Goal: Navigation & Orientation: Find specific page/section

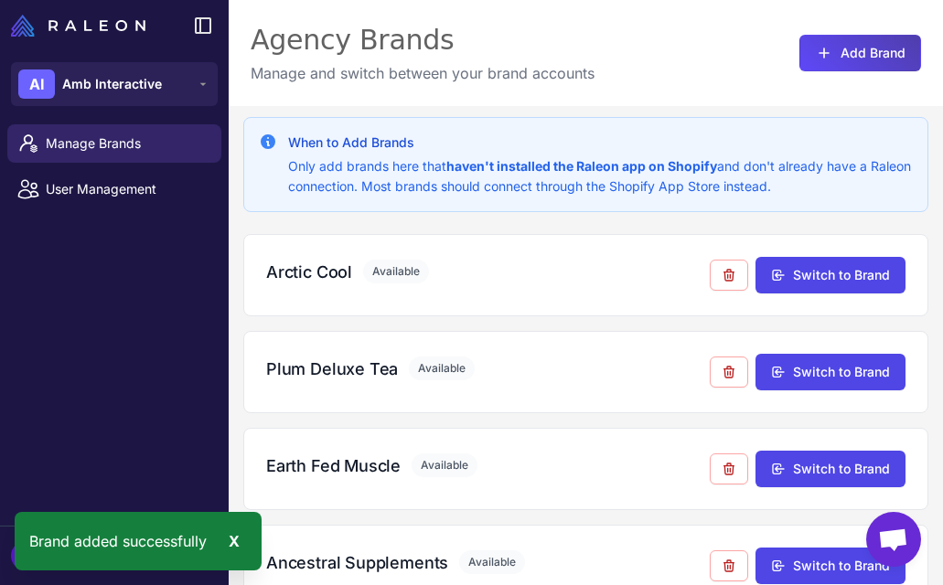
scroll to position [1207, 0]
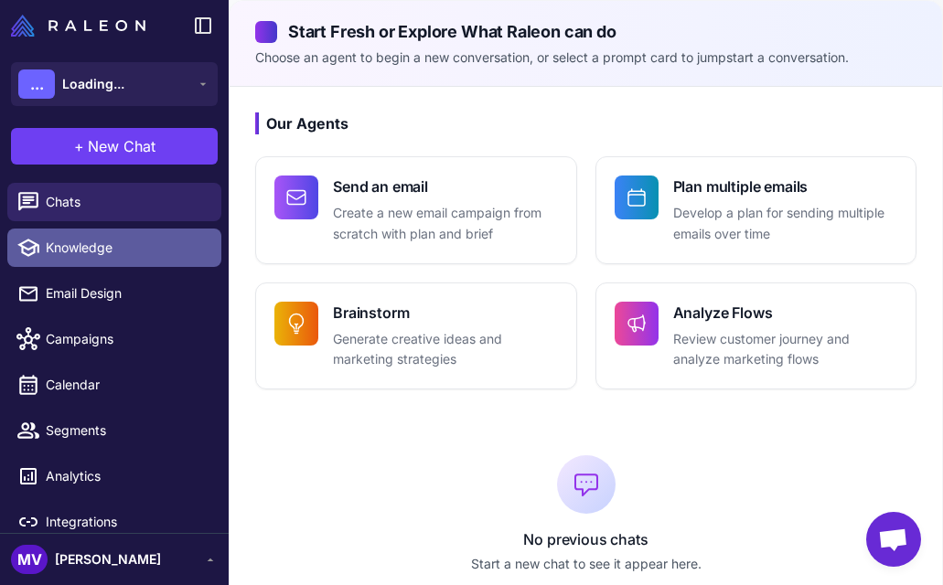
click at [111, 241] on span "Knowledge" at bounding box center [126, 248] width 161 height 20
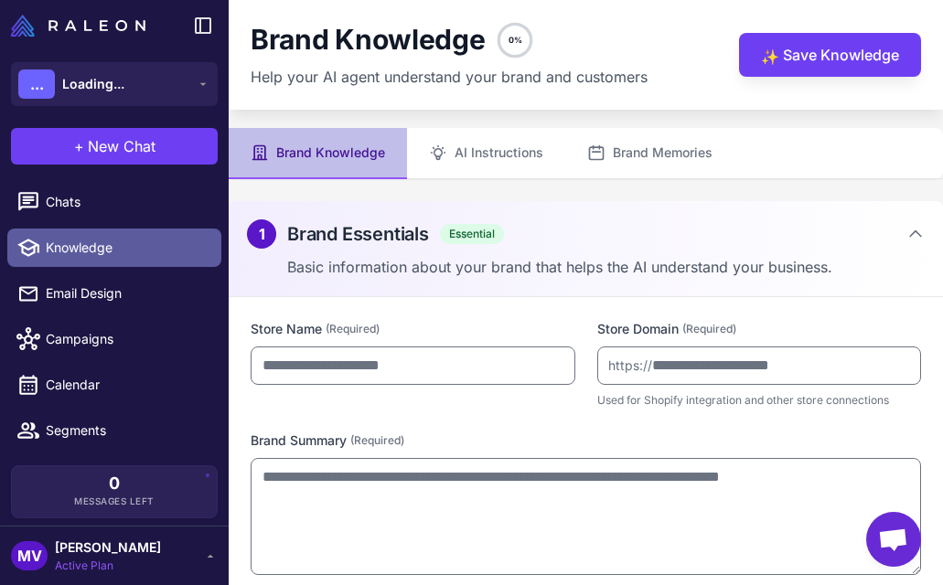
type input "***"
type input "**********"
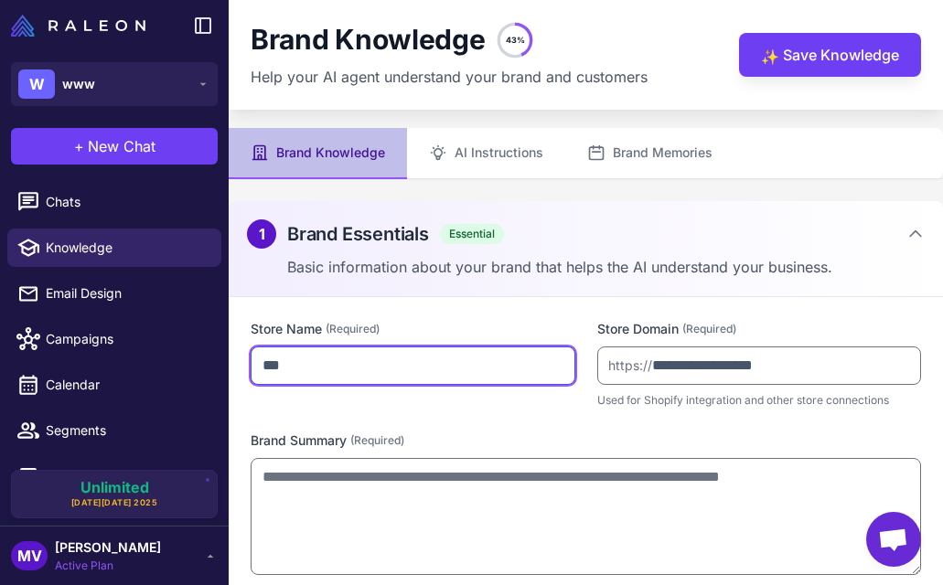
click at [312, 364] on input "***" at bounding box center [413, 366] width 325 height 38
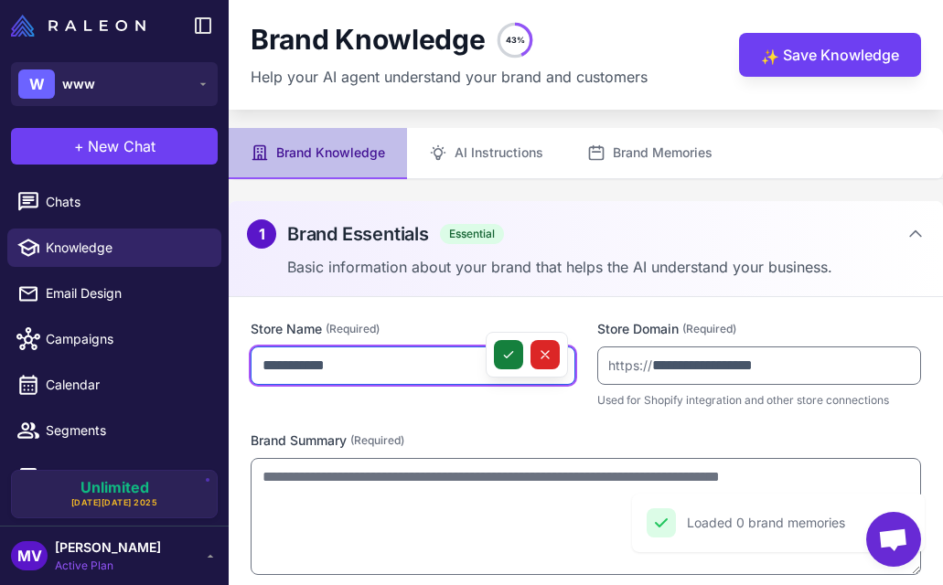
type input "**********"
click at [498, 361] on button at bounding box center [508, 354] width 29 height 29
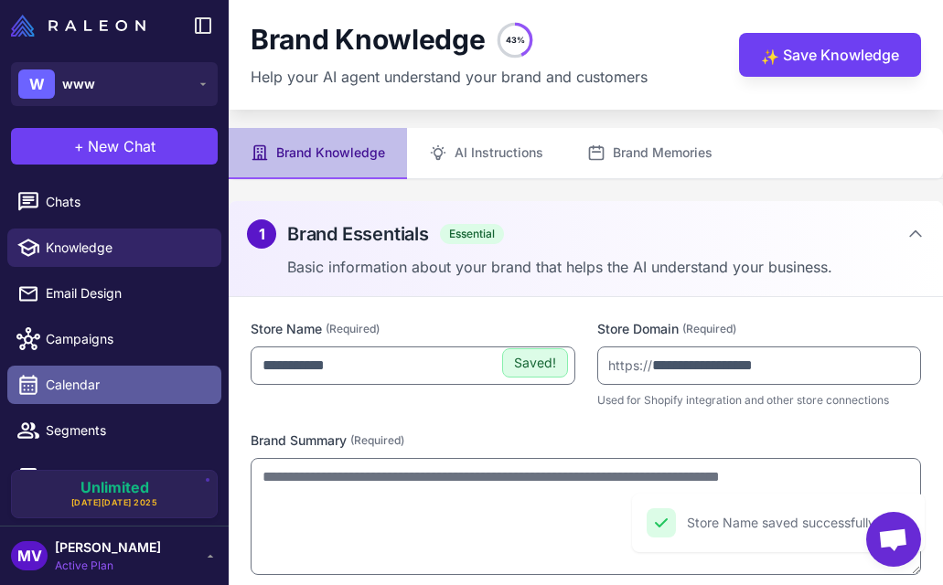
scroll to position [79, 0]
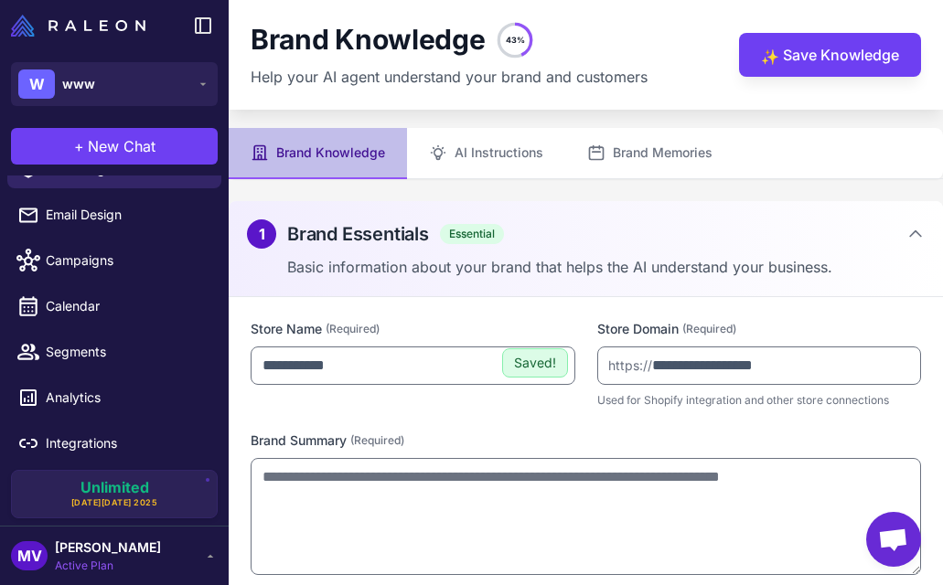
click at [198, 554] on div "MV Michelle Veralli Active Plan" at bounding box center [114, 556] width 207 height 37
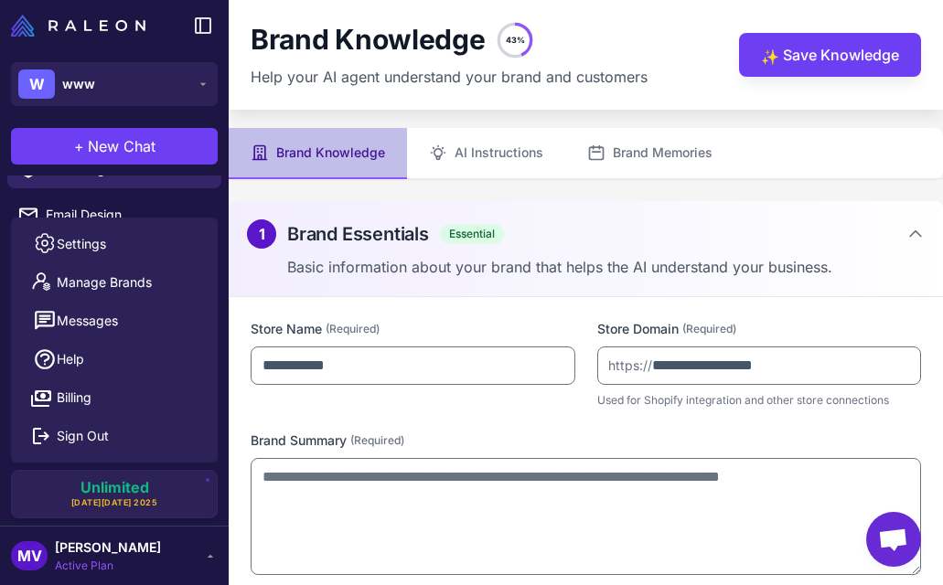
click at [300, 422] on div "**********" at bounding box center [586, 560] width 714 height 527
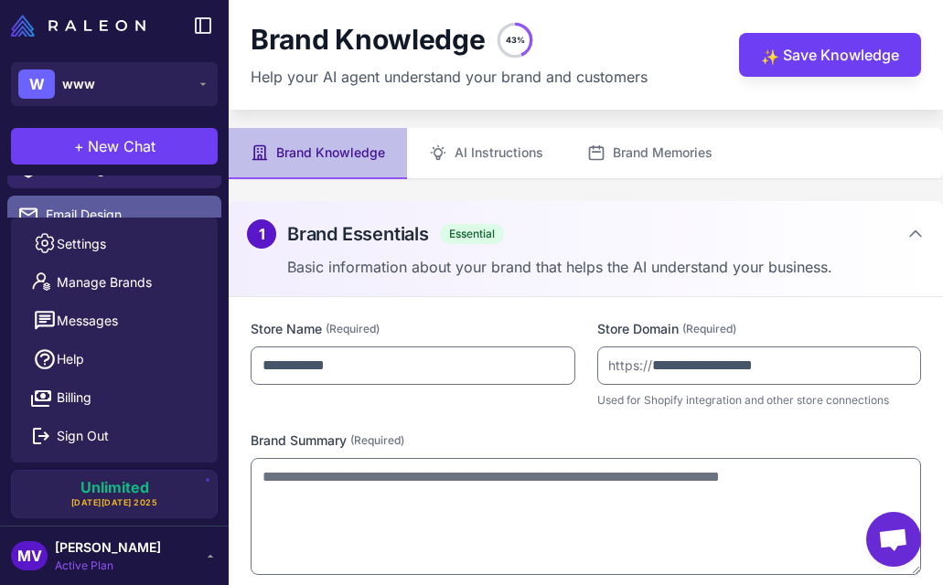
click at [192, 201] on link "Email Design" at bounding box center [114, 215] width 214 height 38
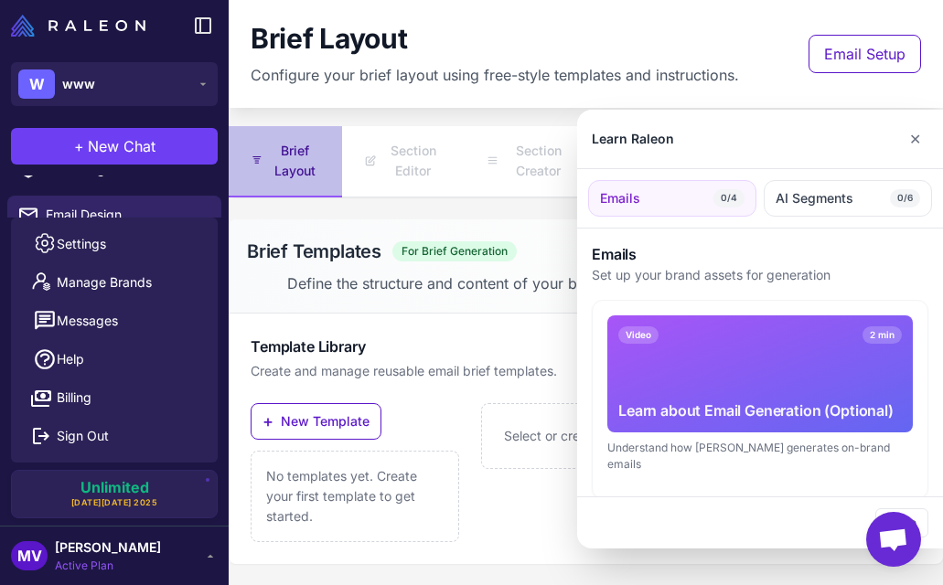
click at [198, 559] on div at bounding box center [471, 292] width 943 height 585
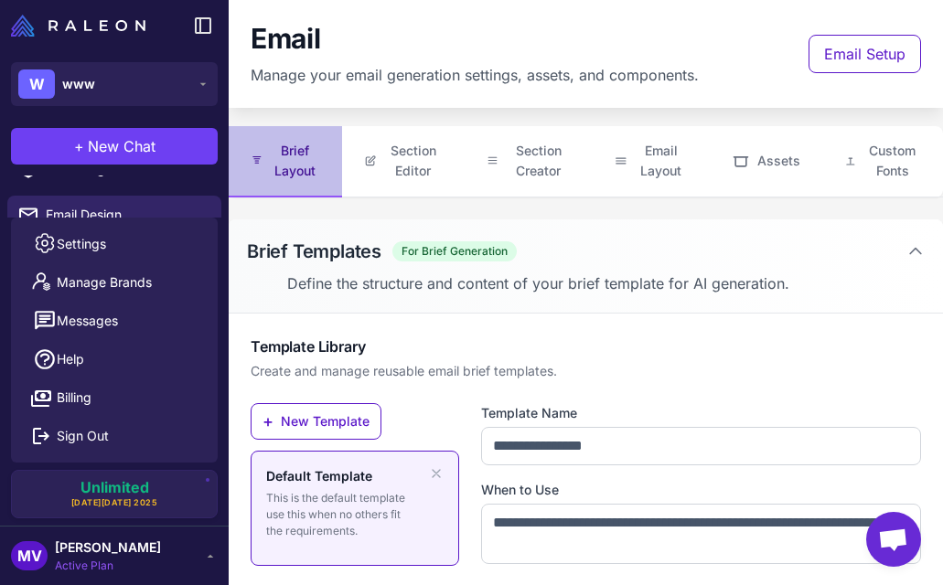
click at [204, 552] on icon at bounding box center [210, 556] width 15 height 15
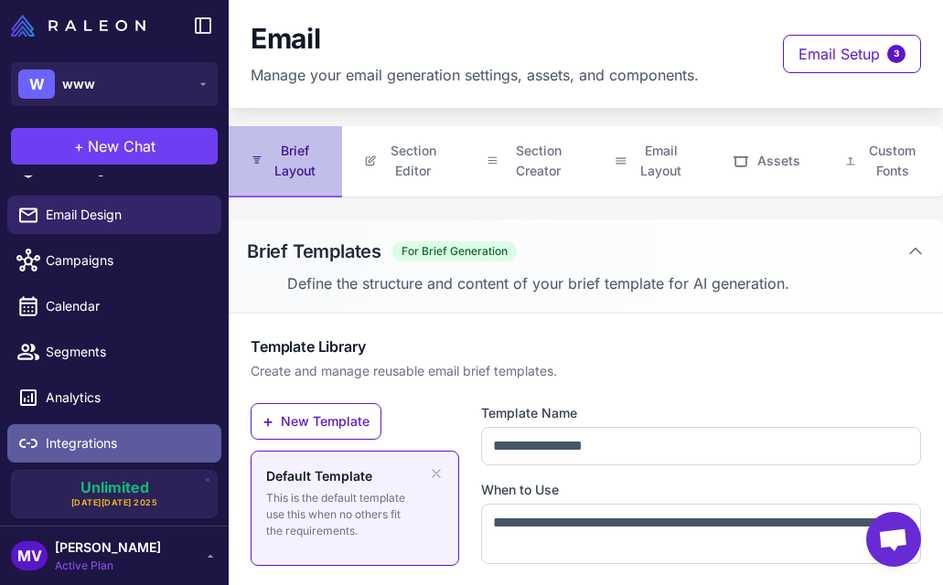
click at [151, 443] on span "Integrations" at bounding box center [126, 443] width 161 height 20
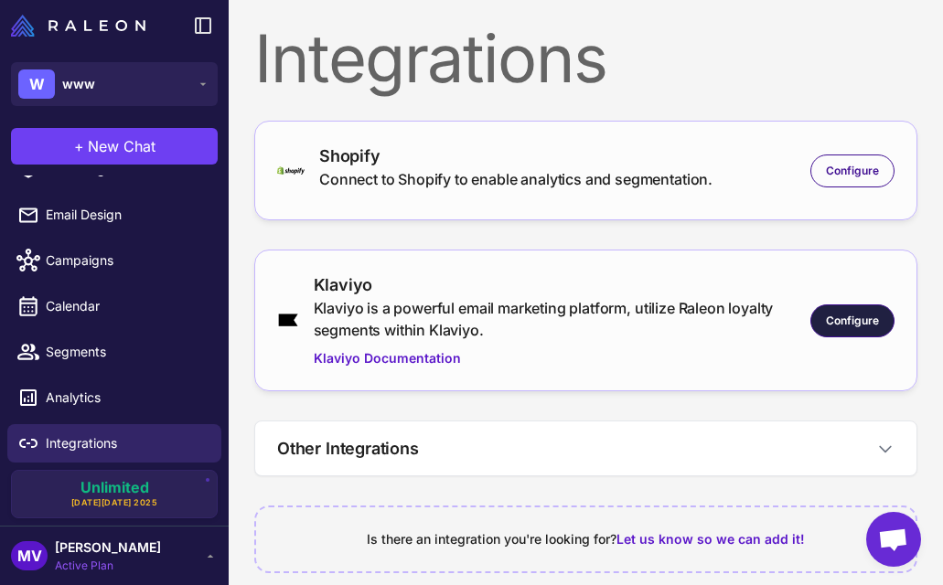
click at [853, 310] on div "Configure" at bounding box center [852, 321] width 84 height 33
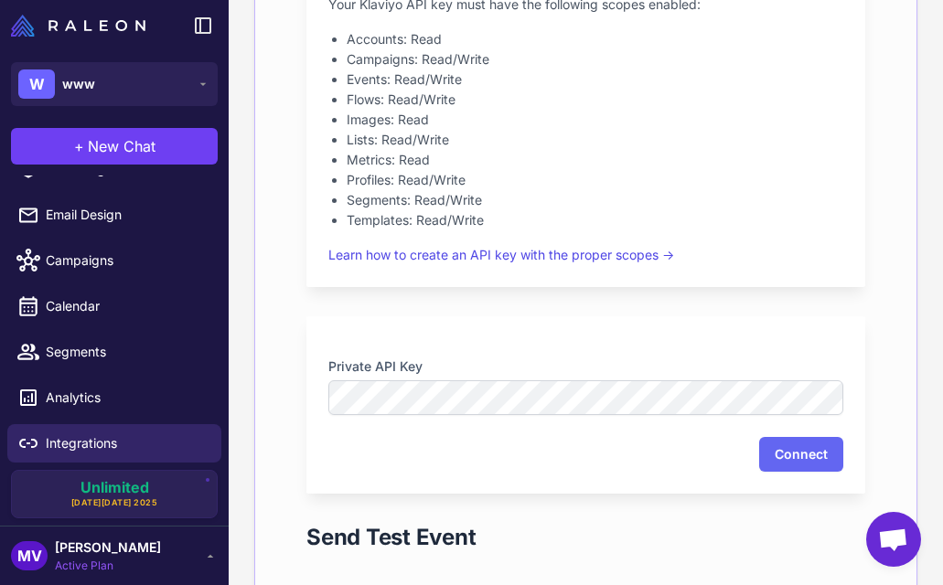
scroll to position [539, 0]
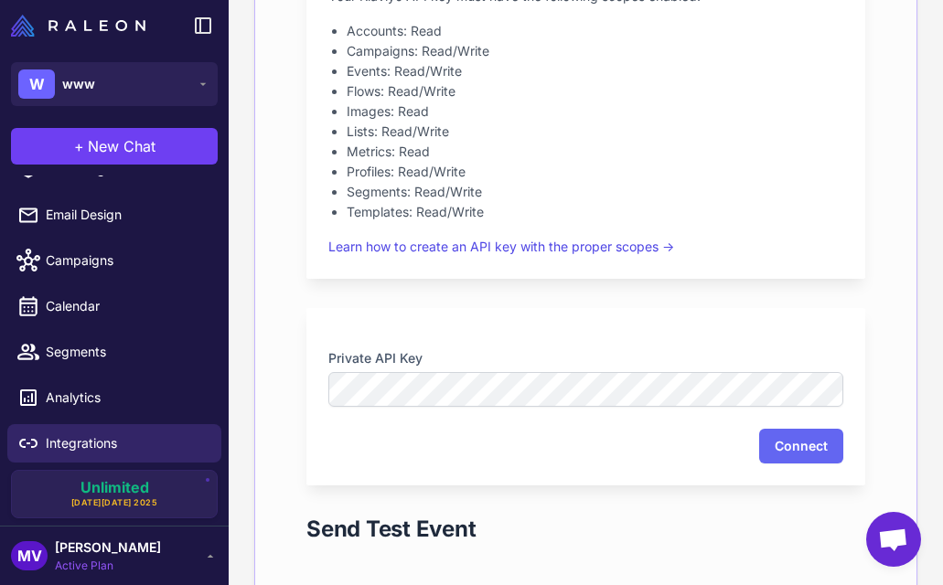
click at [846, 453] on div "Private API Key Connect" at bounding box center [585, 396] width 559 height 177
click at [809, 451] on button "Connect" at bounding box center [801, 446] width 84 height 35
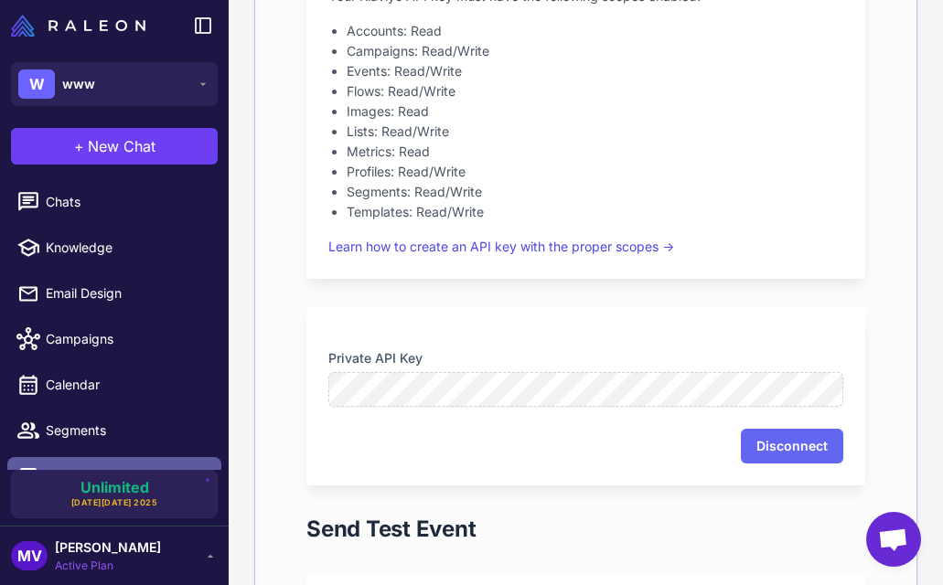
scroll to position [79, 0]
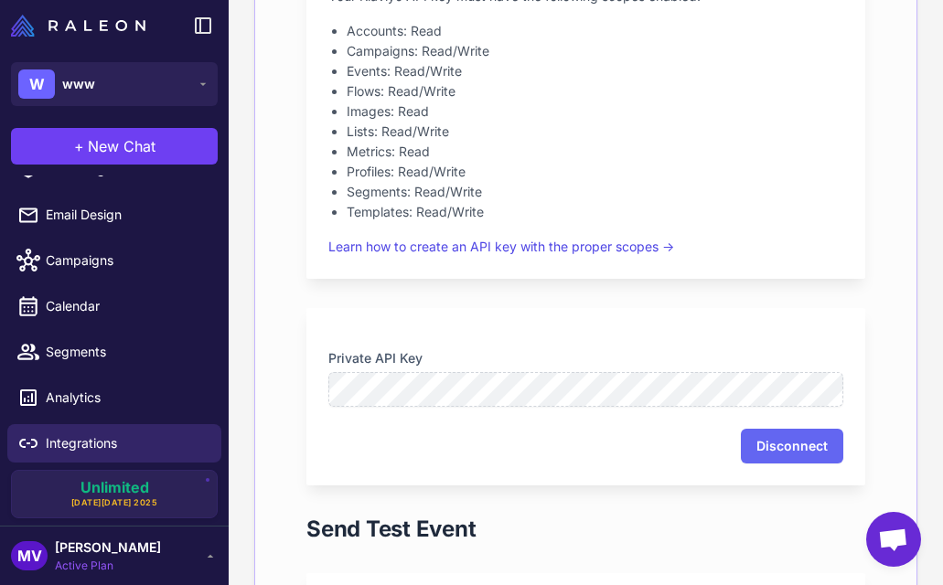
click at [152, 553] on div "MV Michelle Veralli Active Plan" at bounding box center [114, 556] width 207 height 37
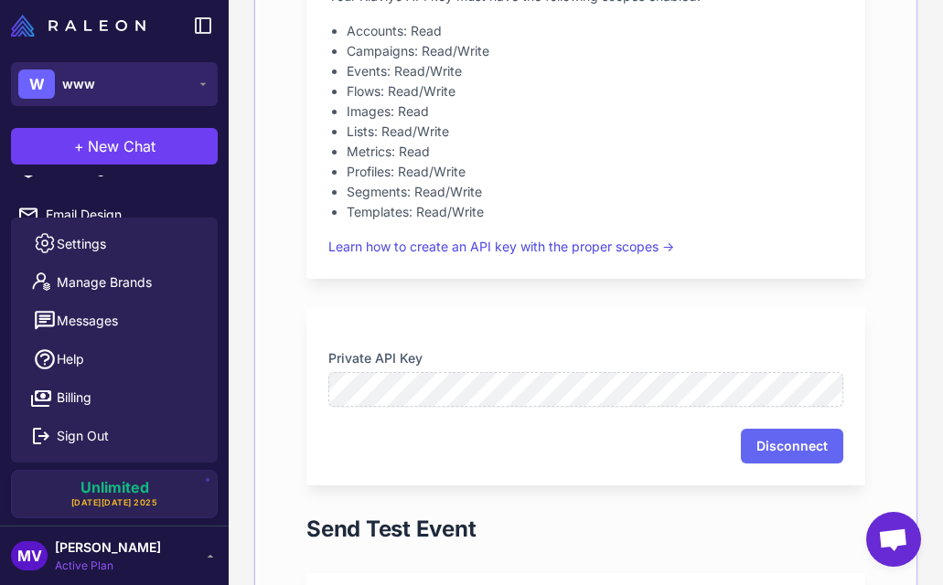
click at [180, 94] on button "W www" at bounding box center [114, 84] width 207 height 44
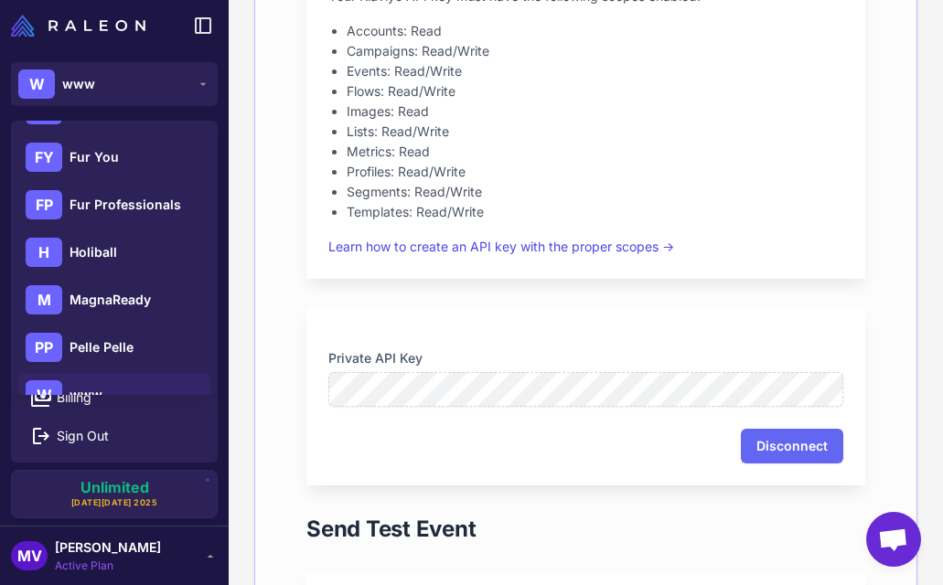
scroll to position [501, 0]
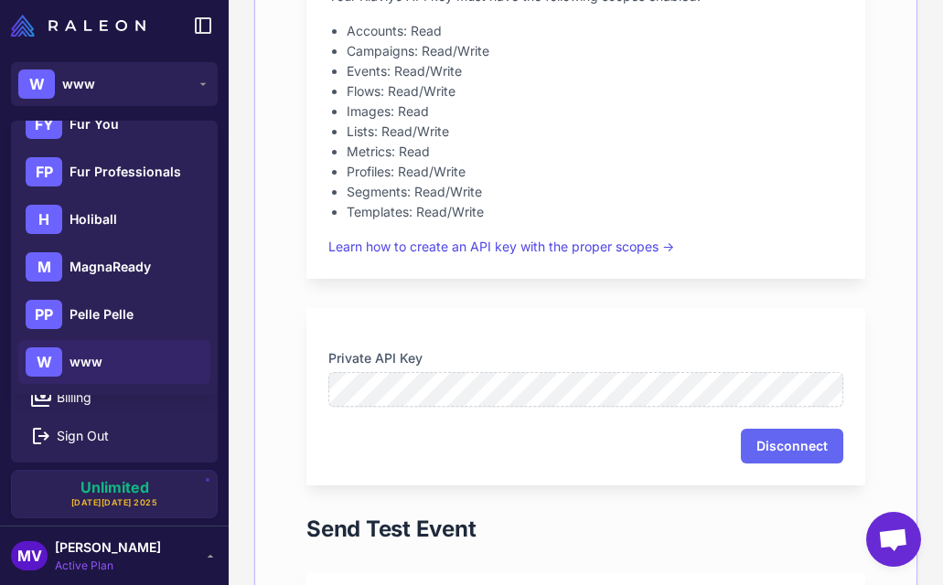
click at [112, 360] on div "W www" at bounding box center [114, 362] width 192 height 44
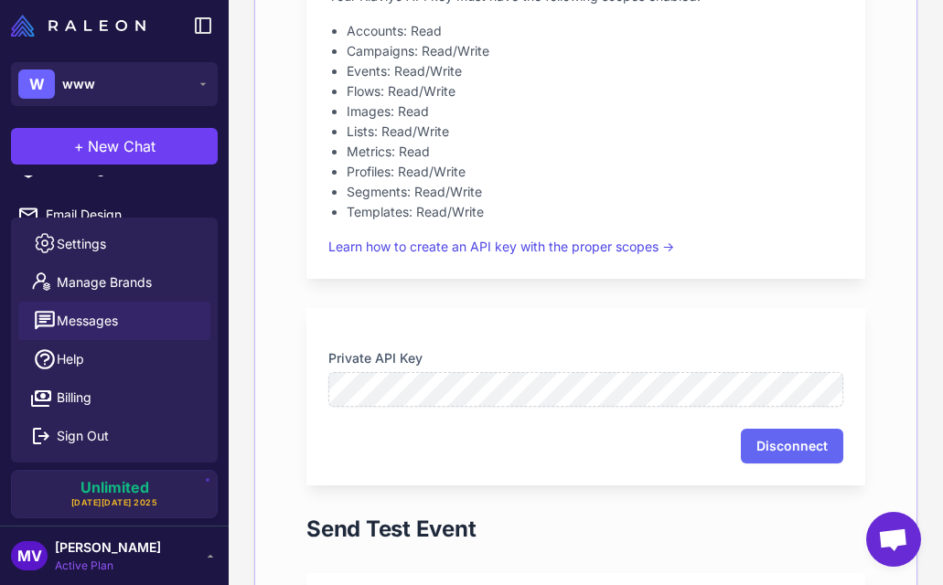
click at [125, 304] on button "Messages" at bounding box center [114, 321] width 192 height 38
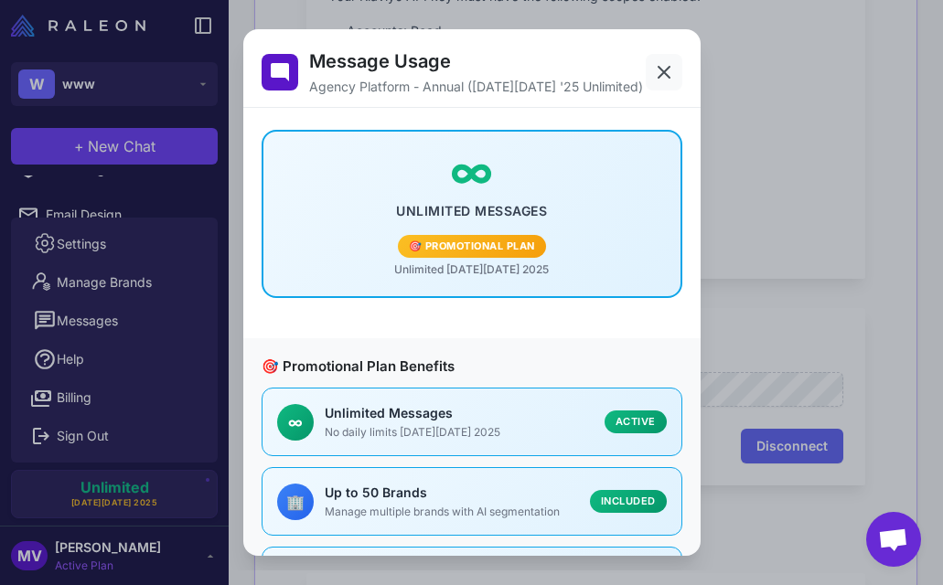
click at [667, 64] on icon at bounding box center [664, 72] width 22 height 22
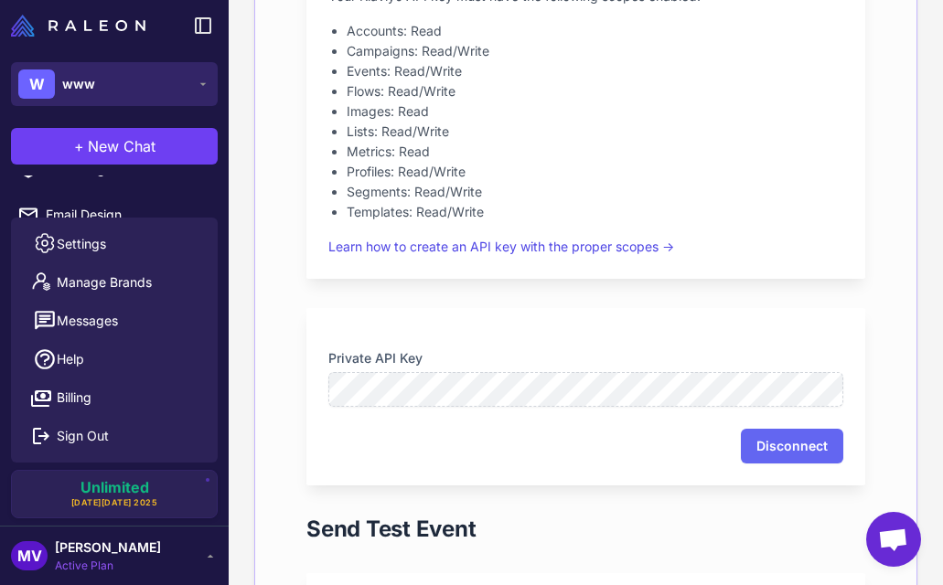
click at [100, 93] on button "W www" at bounding box center [114, 84] width 207 height 44
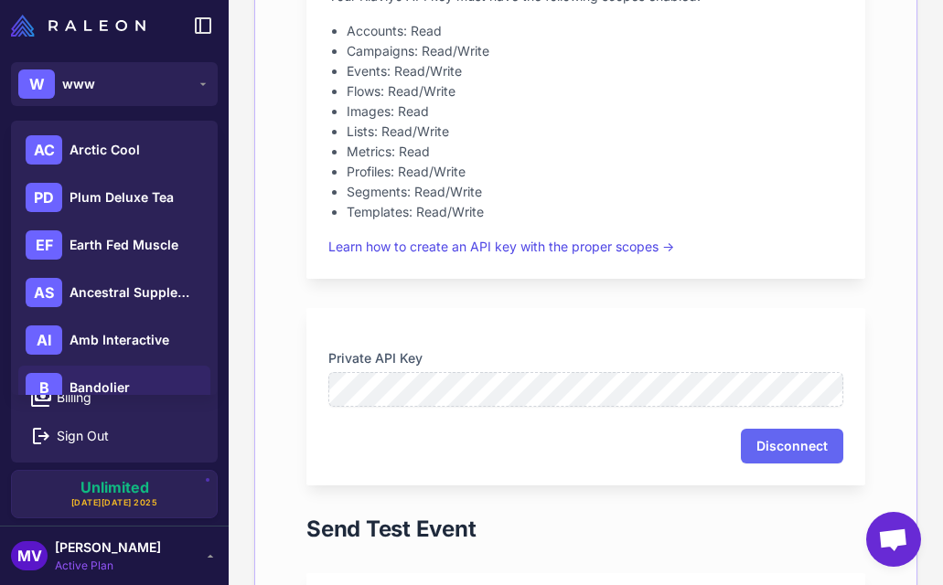
click at [91, 366] on div "B Bandolier" at bounding box center [114, 388] width 192 height 44
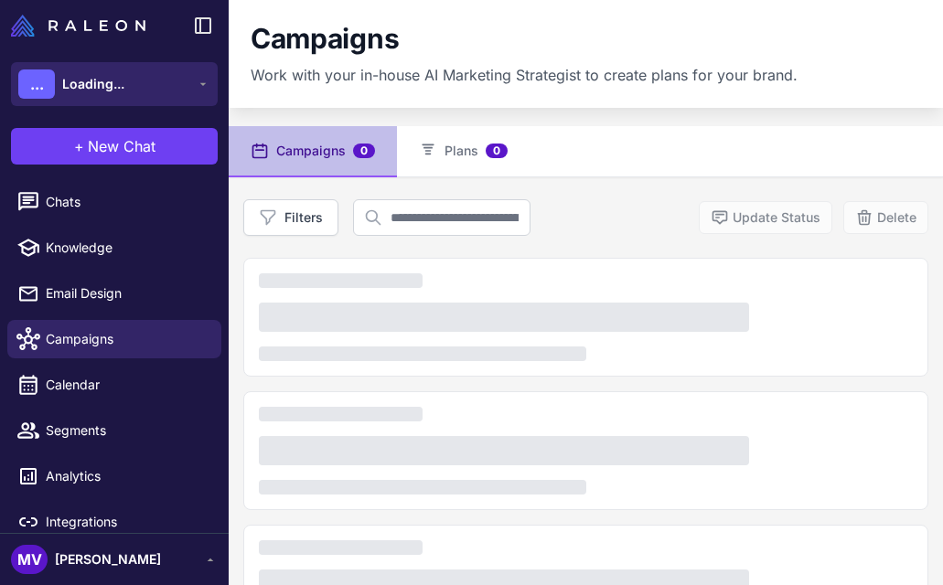
click at [142, 87] on button "... Loading..." at bounding box center [114, 84] width 207 height 44
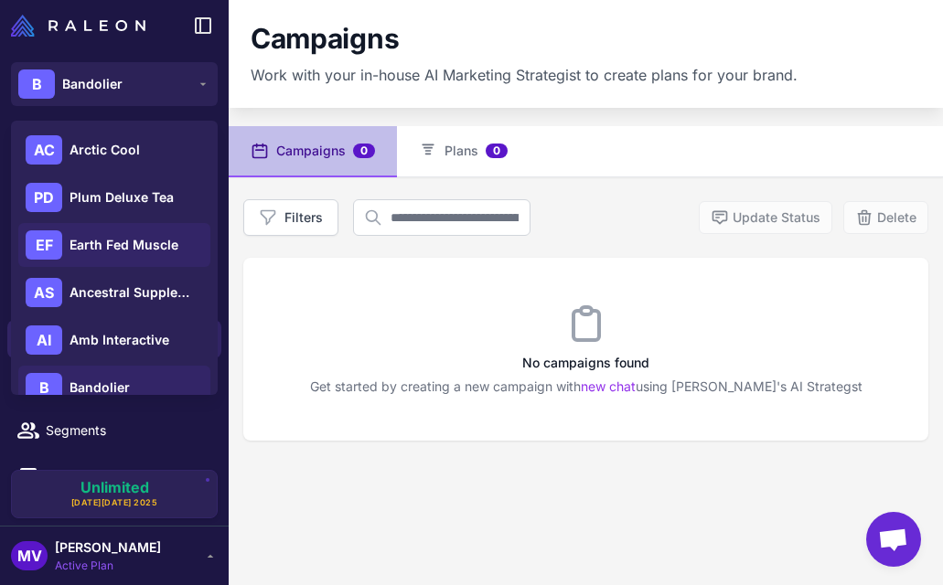
scroll to position [501, 0]
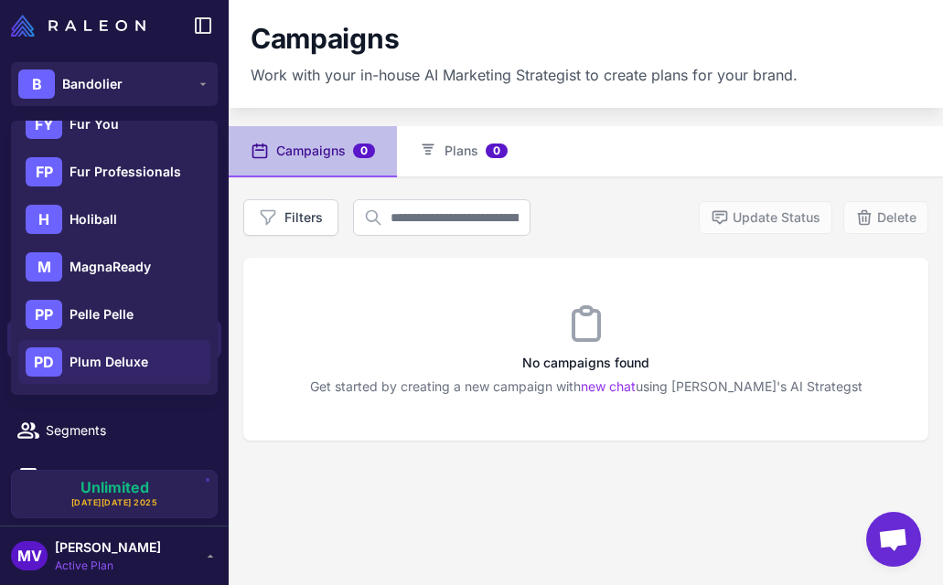
click at [116, 364] on span "Plum Deluxe" at bounding box center [108, 362] width 79 height 20
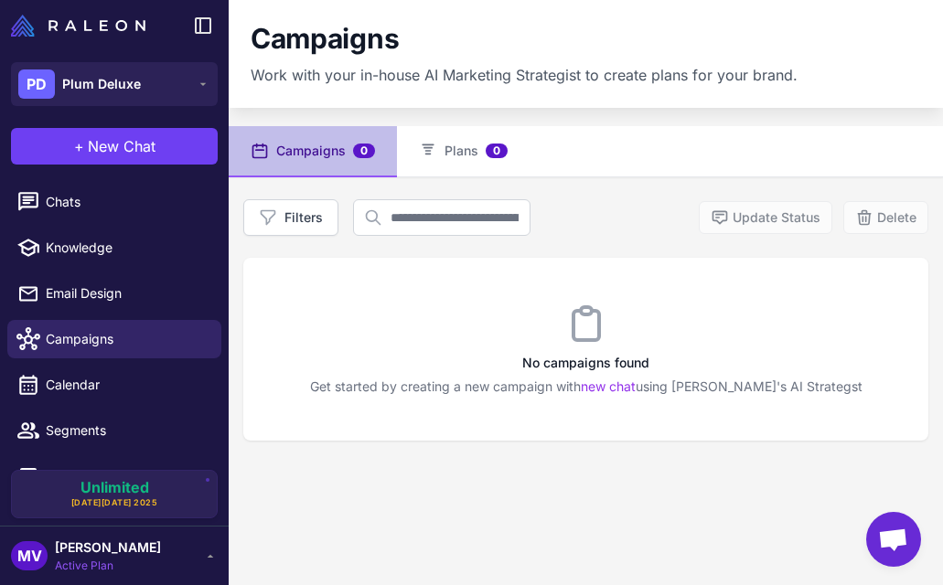
click at [180, 551] on div "MV Michelle Veralli Active Plan" at bounding box center [114, 556] width 207 height 37
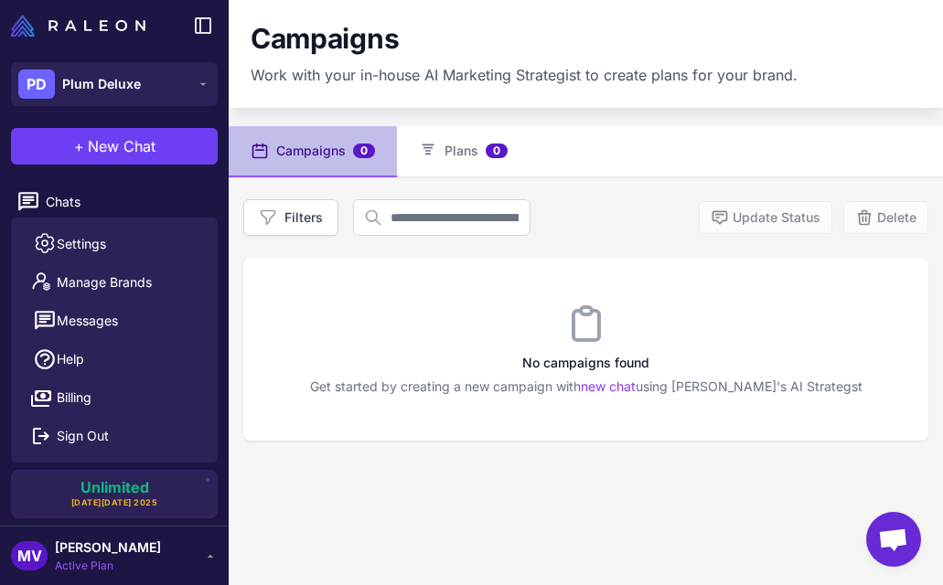
click at [212, 553] on icon at bounding box center [210, 556] width 15 height 15
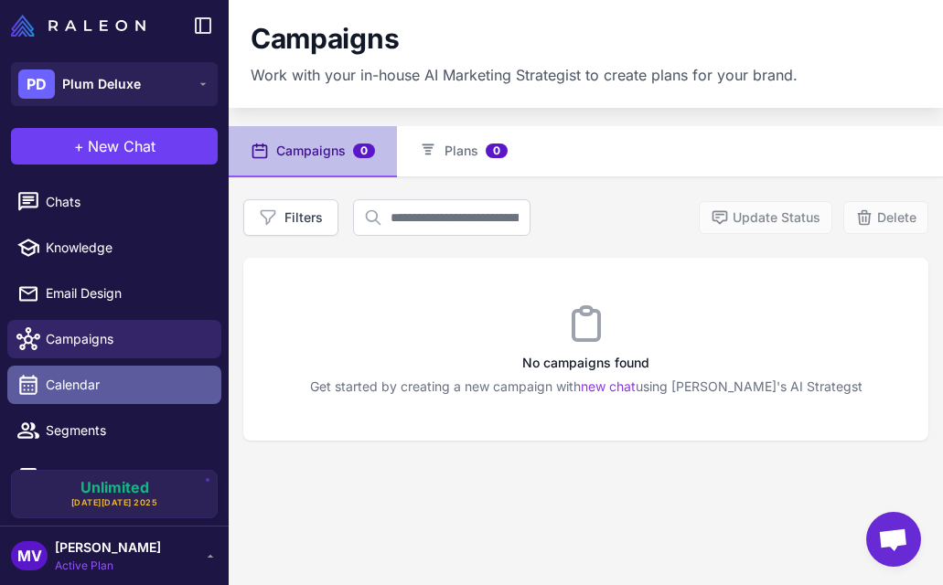
scroll to position [79, 0]
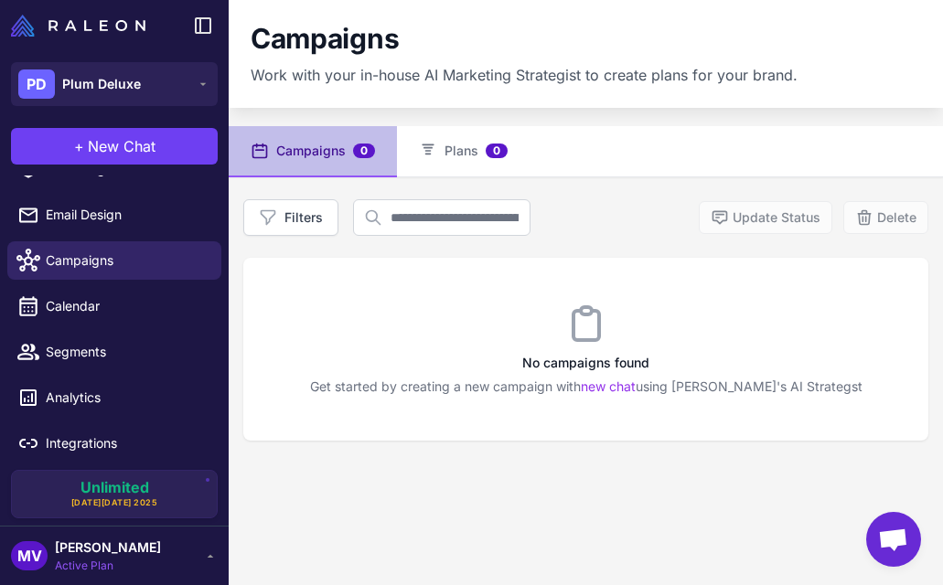
click at [278, 538] on div "Campaigns 0 Plans 0 Filters Update Status Delete No campaigns found Get started…" at bounding box center [586, 418] width 714 height 585
click at [222, 548] on div "MV Michelle Veralli Active Plan" at bounding box center [114, 555] width 229 height 59
click at [204, 556] on icon at bounding box center [210, 556] width 15 height 15
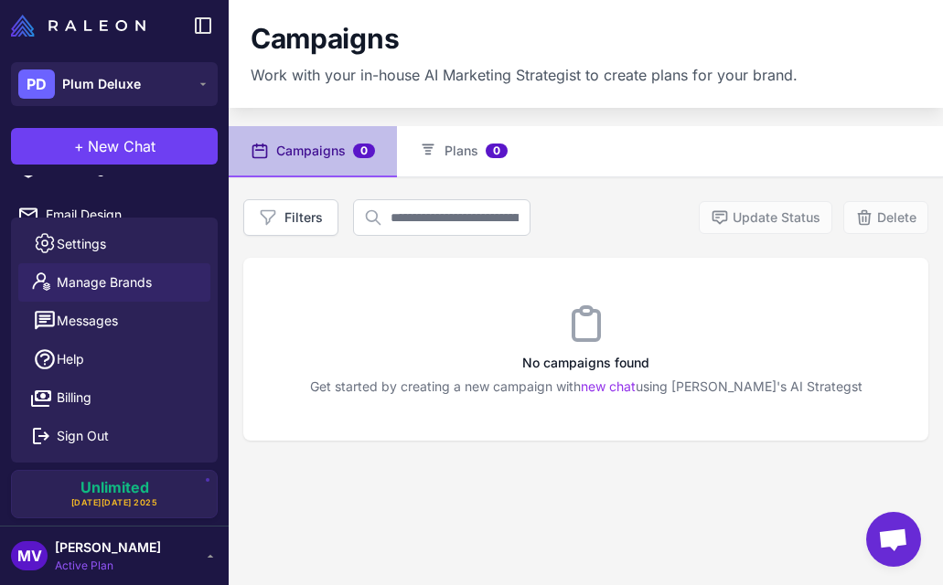
click at [166, 283] on link "Manage Brands" at bounding box center [114, 282] width 192 height 38
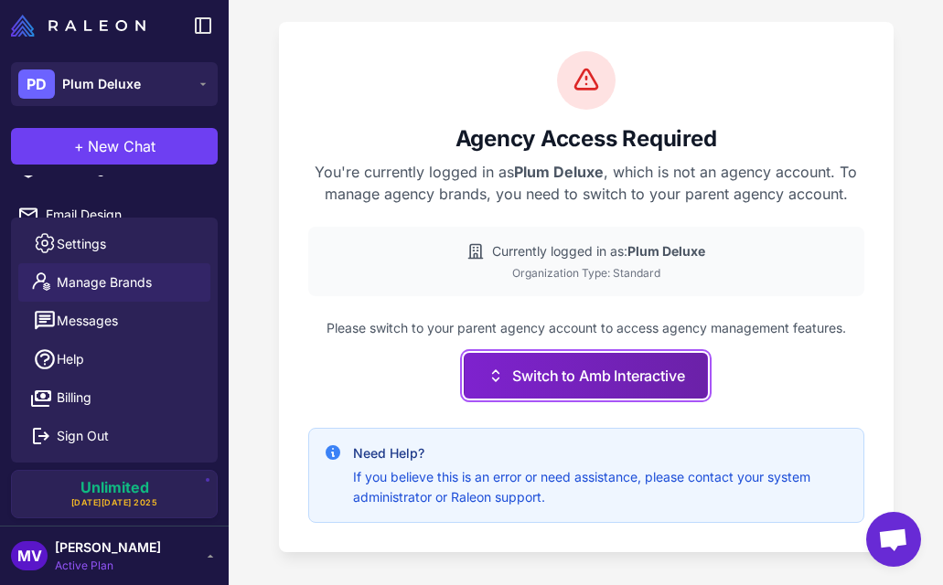
click at [613, 369] on button "Switch to Amb Interactive" at bounding box center [585, 376] width 243 height 46
